Goal: Task Accomplishment & Management: Use online tool/utility

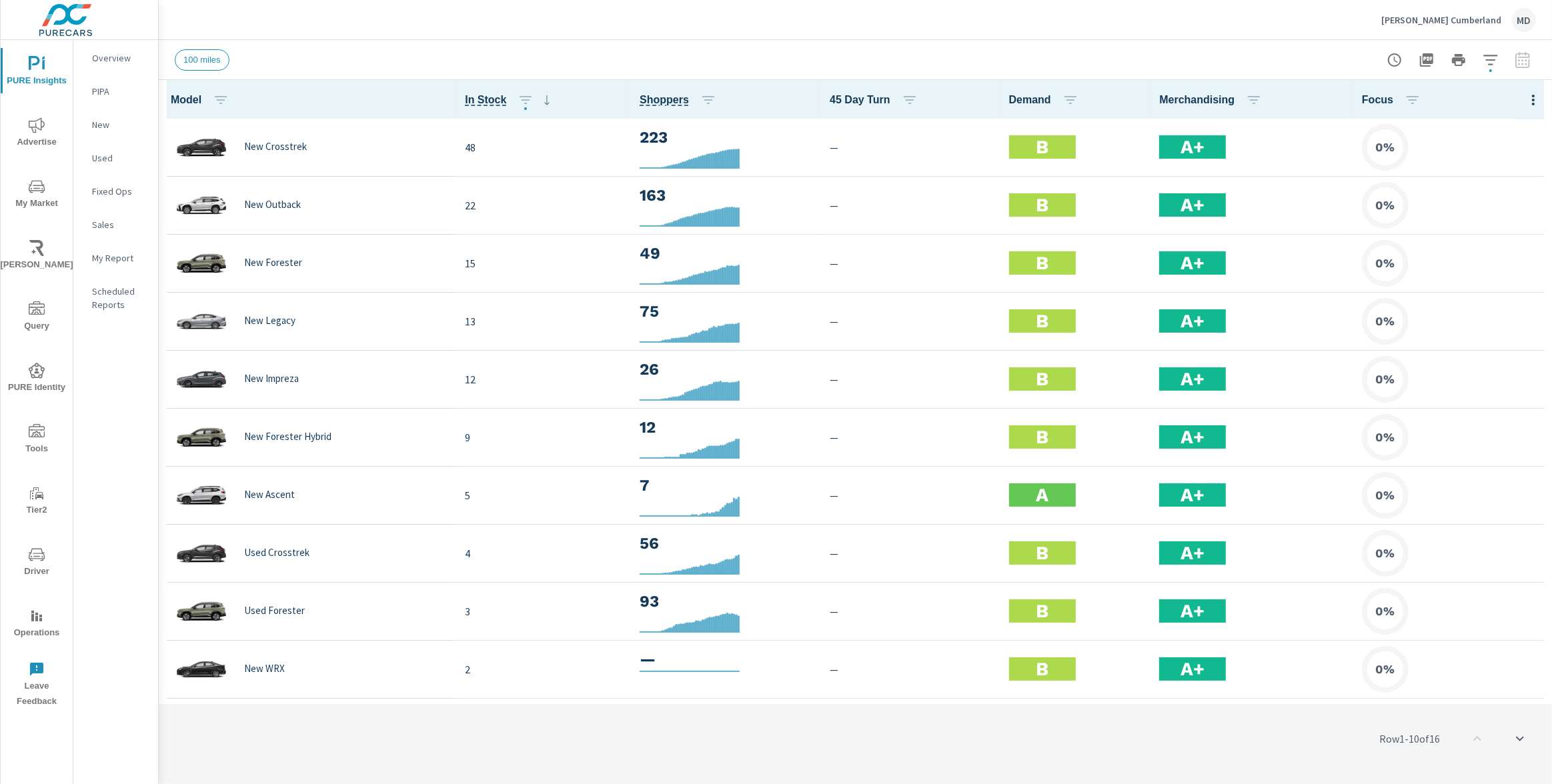
click at [1531, 97] on icon "button" at bounding box center [1533, 100] width 16 height 16
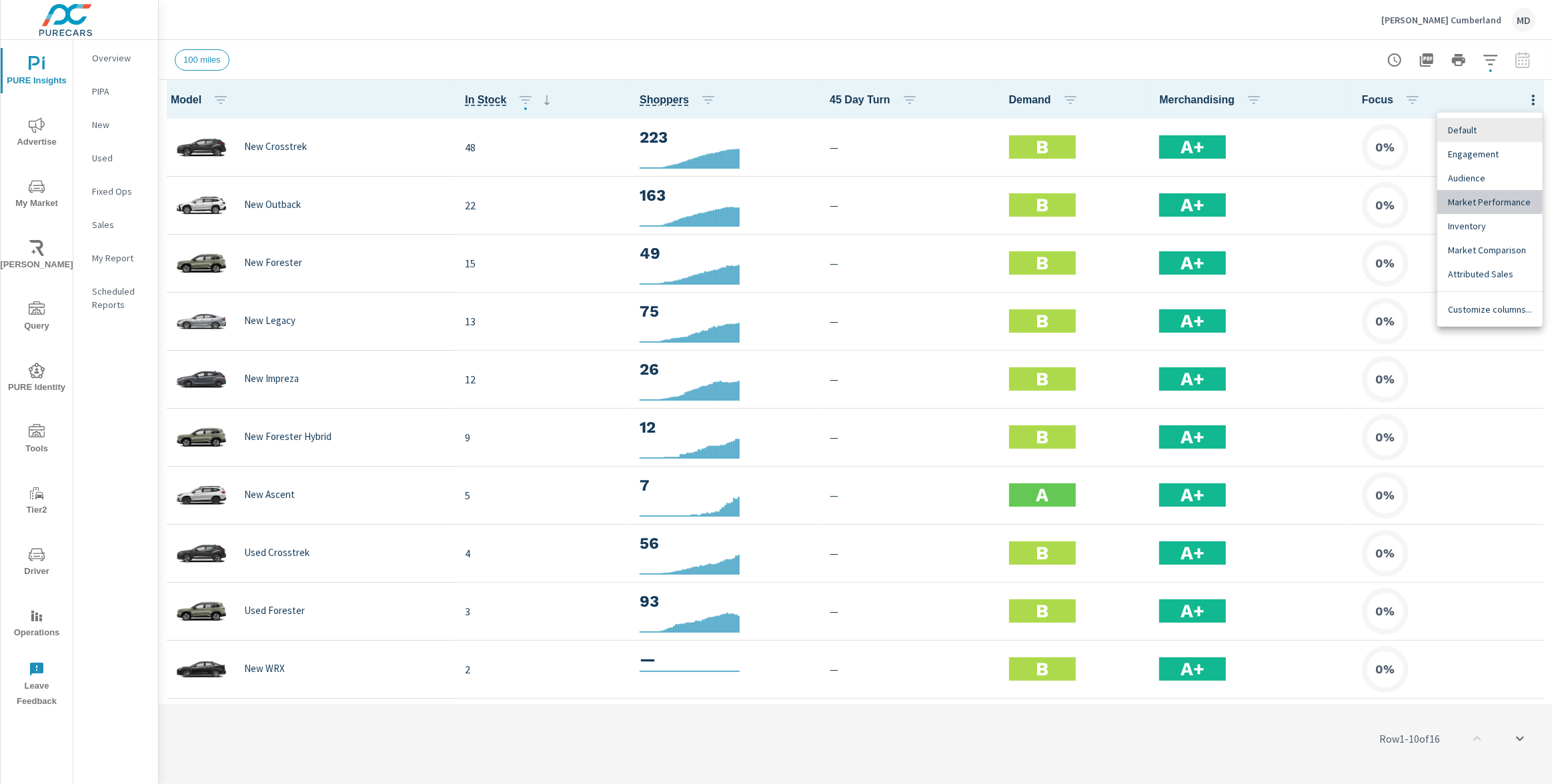
click at [1481, 198] on span "Market Performance" at bounding box center [1490, 201] width 84 height 13
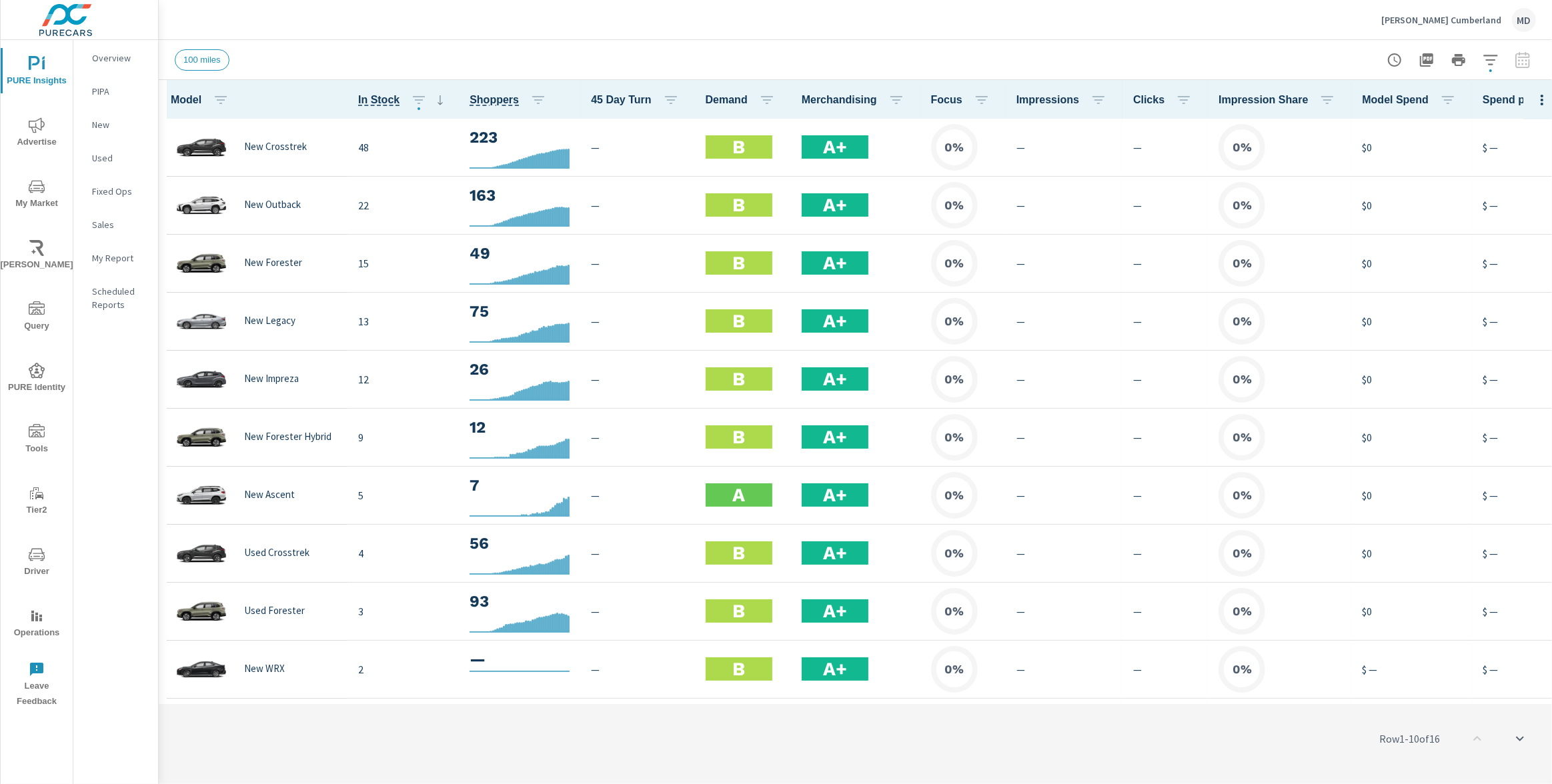
click at [1534, 99] on icon "button" at bounding box center [1542, 100] width 16 height 16
click at [1278, 55] on div at bounding box center [776, 392] width 1552 height 784
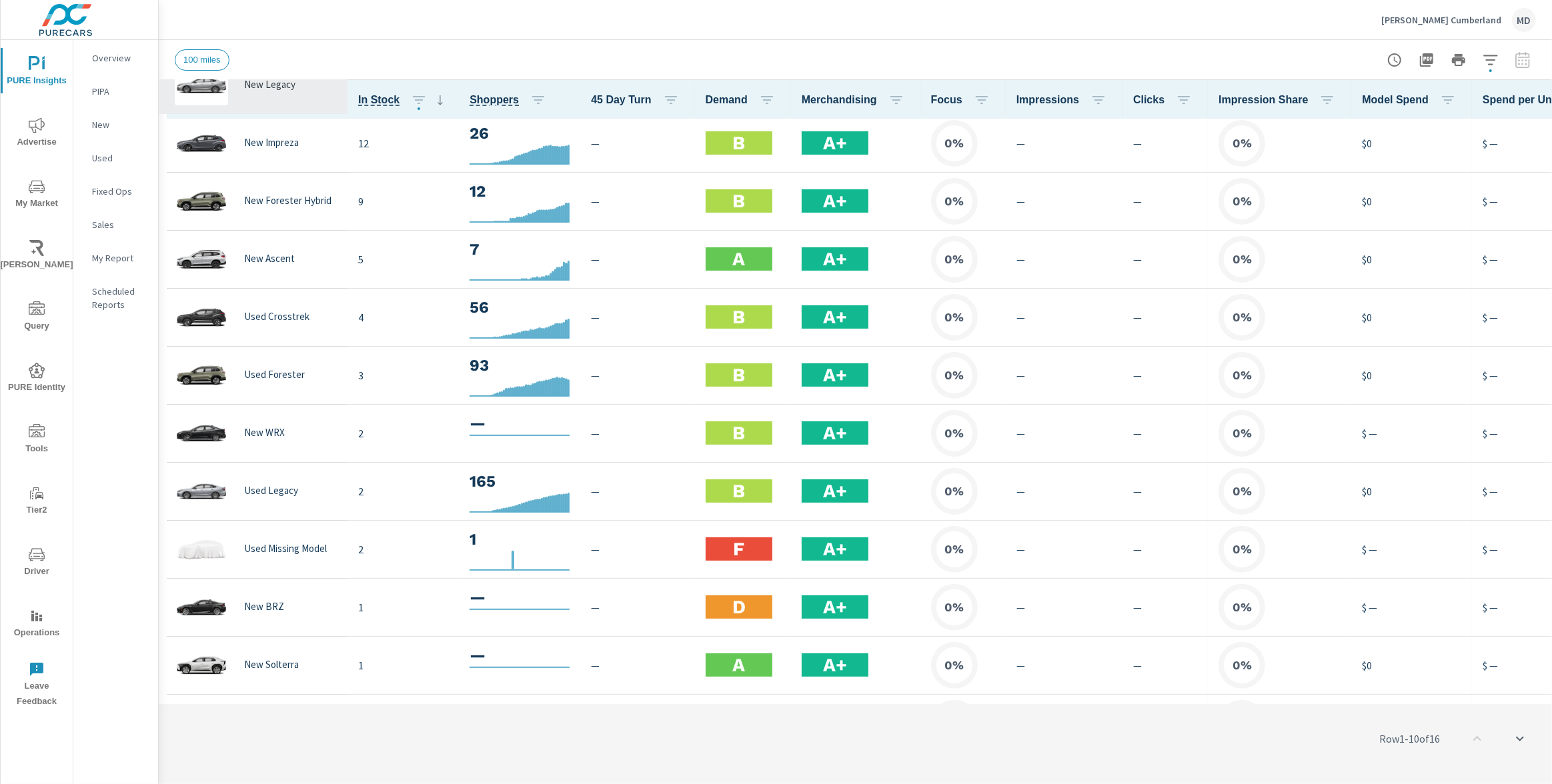
scroll to position [340, 0]
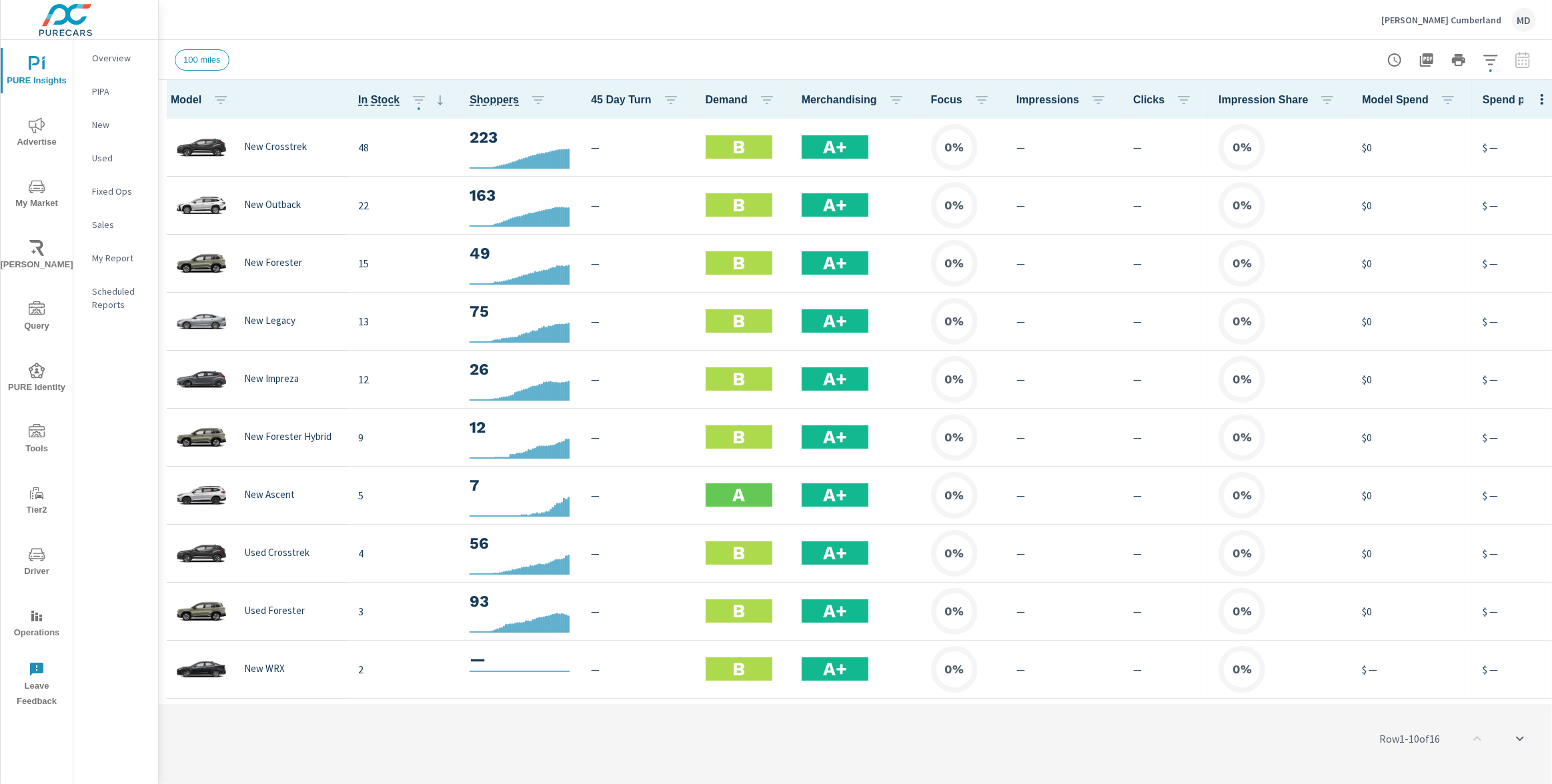
click at [1541, 97] on icon "button" at bounding box center [1542, 99] width 16 height 16
click at [1472, 245] on span "Market Comparison" at bounding box center [1490, 249] width 84 height 13
